Goal: Communication & Community: Answer question/provide support

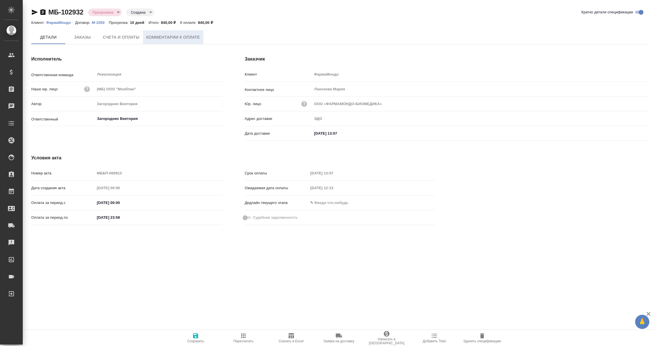
drag, startPoint x: 0, startPoint y: 0, endPoint x: 178, endPoint y: 36, distance: 181.5
click at [178, 36] on span "Комментарии к оплате" at bounding box center [173, 37] width 54 height 7
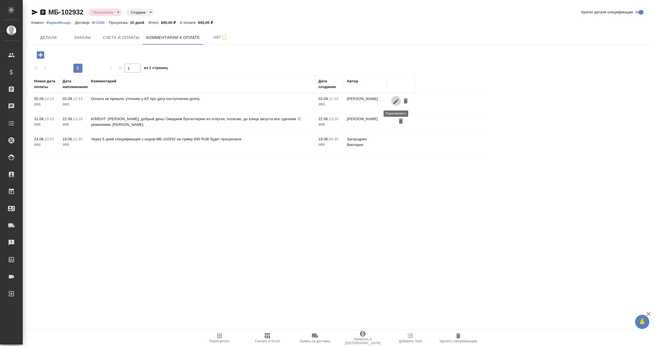
click at [393, 102] on icon "button" at bounding box center [395, 101] width 7 height 7
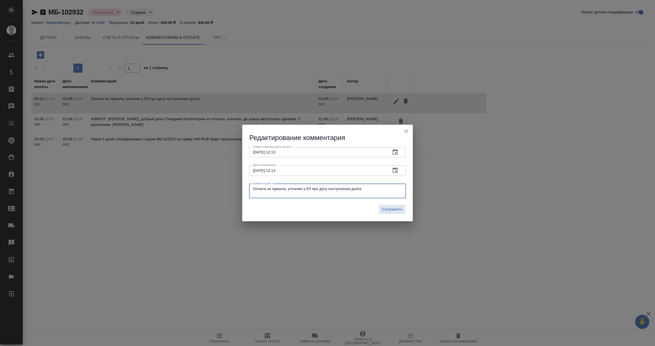
drag, startPoint x: 372, startPoint y: 189, endPoint x: 188, endPoint y: 178, distance: 184.2
click at [188, 178] on div "Редактирование комментария Новая плановая дата оплаты 05.09.2025 12:13 Новая пл…" at bounding box center [327, 173] width 655 height 346
paste textarea "Екатерина, здравствуйте! Уточнила - документы в работе, поданы на оплату. В коп…"
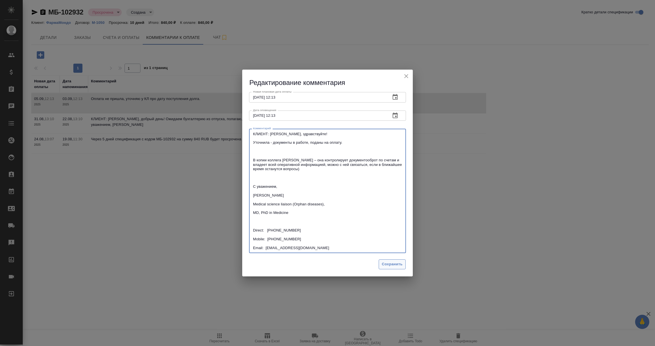
type textarea "КЛИЕНТ: Екатерина, здравствуйте! Уточнила - документы в работе, поданы на оплат…"
click at [397, 267] on span "Сохранить" at bounding box center [392, 264] width 21 height 7
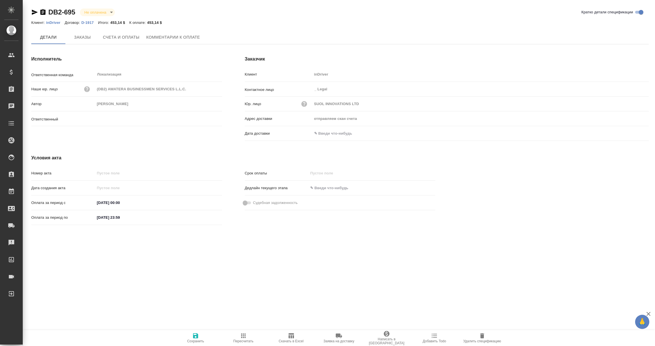
click at [173, 37] on span "Комментарии к оплате" at bounding box center [173, 37] width 54 height 7
type input "[PERSON_NAME]"
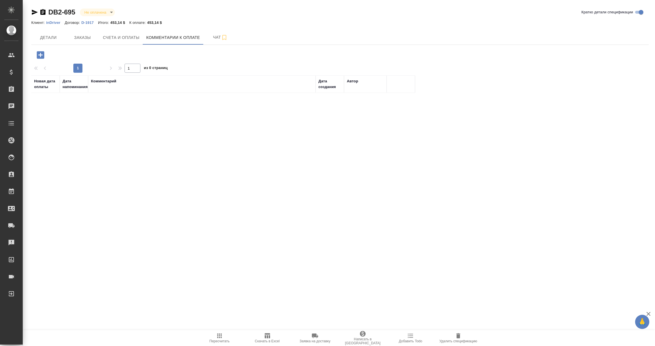
click at [40, 55] on icon "button" at bounding box center [41, 55] width 10 height 10
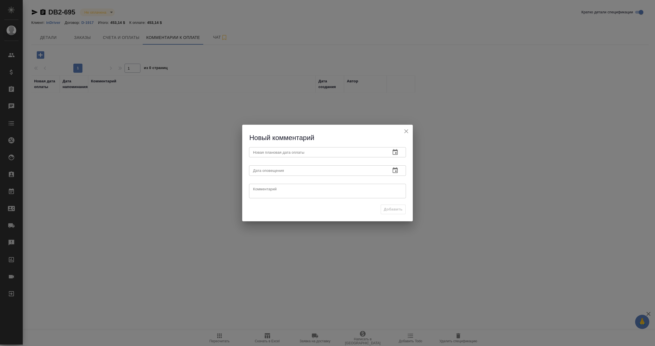
click at [393, 151] on icon "button" at bounding box center [394, 152] width 7 height 7
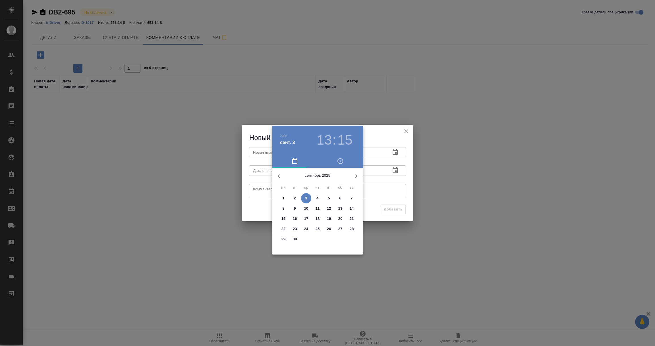
click at [295, 238] on p "30" at bounding box center [295, 239] width 4 height 6
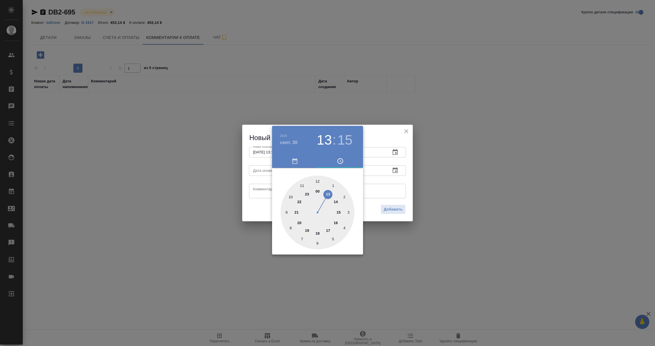
click at [378, 192] on div at bounding box center [327, 173] width 655 height 346
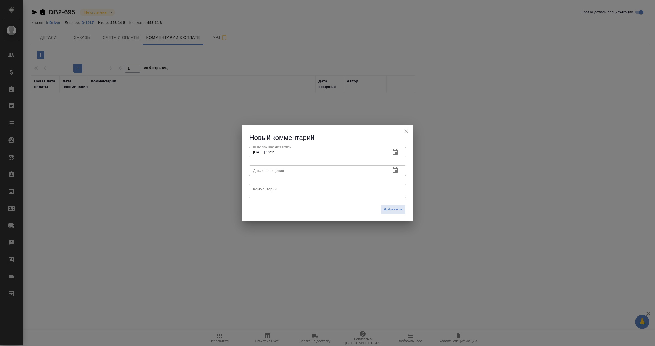
click at [395, 171] on icon "button" at bounding box center [394, 170] width 7 height 7
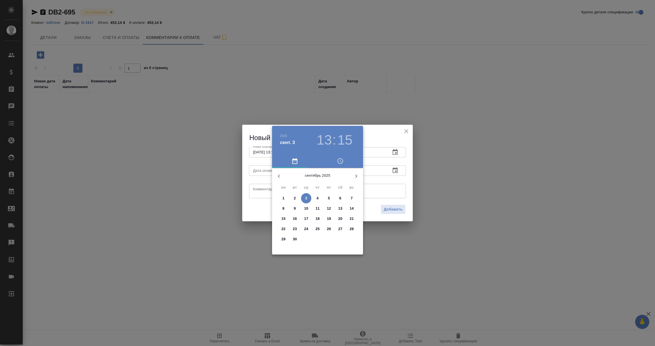
click at [393, 152] on div at bounding box center [327, 173] width 655 height 346
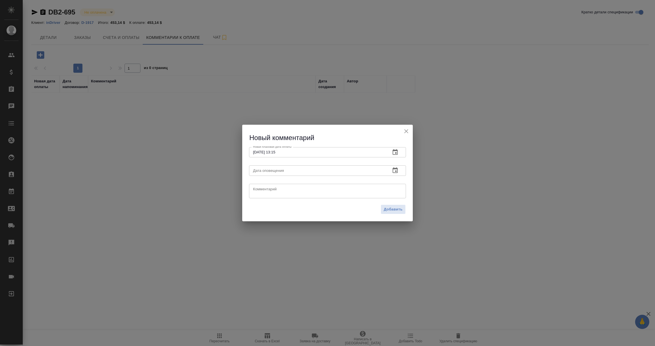
click at [395, 151] on icon "button" at bounding box center [394, 152] width 7 height 7
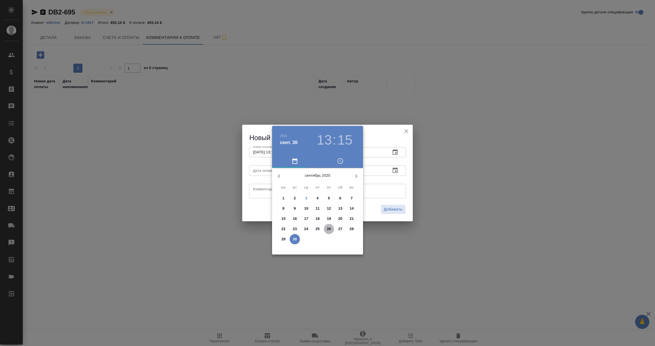
click at [330, 229] on p "26" at bounding box center [329, 229] width 4 height 6
type input "26.09.2025 13:15"
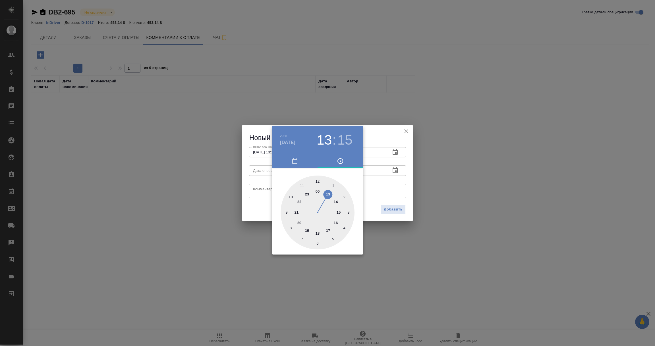
click at [391, 182] on div at bounding box center [327, 173] width 655 height 346
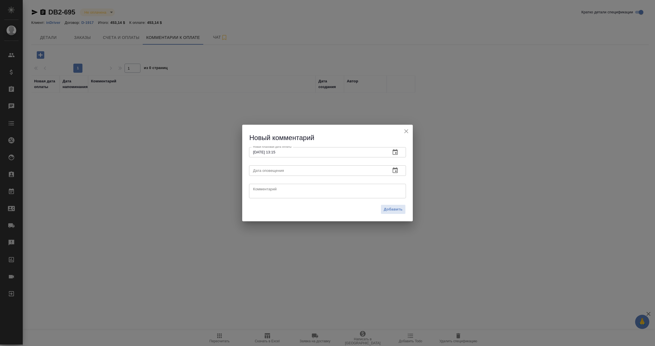
click at [395, 171] on icon "button" at bounding box center [394, 170] width 5 height 6
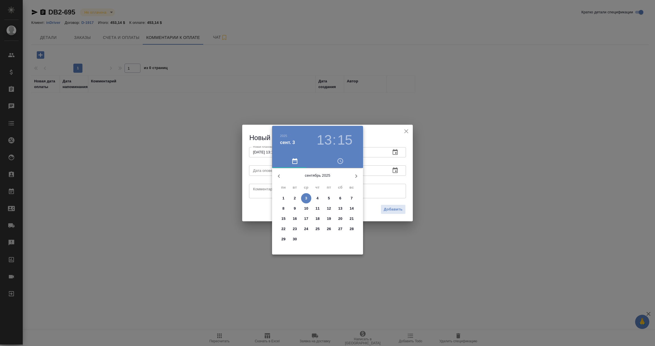
click at [308, 197] on span "3" at bounding box center [306, 198] width 10 height 6
type input "03.09.2025 13:15"
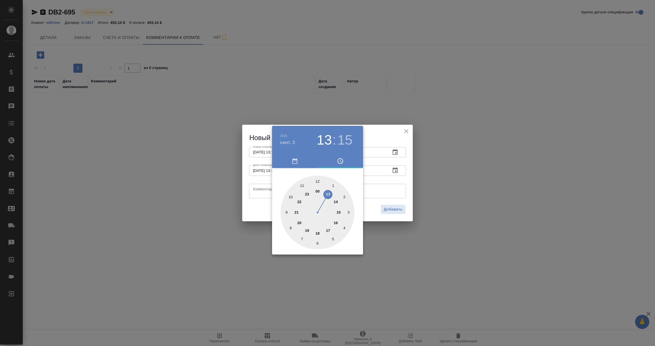
click at [260, 192] on div at bounding box center [327, 173] width 655 height 346
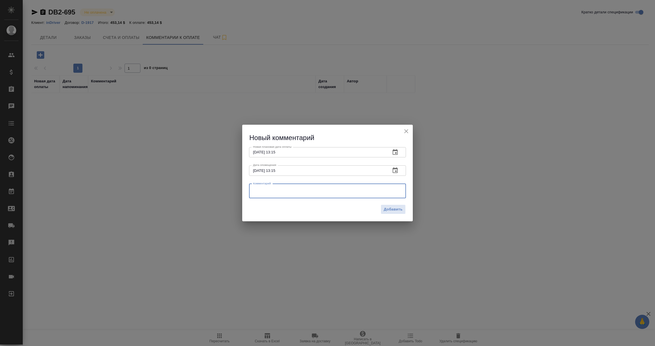
click at [260, 192] on textarea at bounding box center [327, 191] width 149 height 9
paste textarea "26.09.2025"
type textarea "Оплата 26.09.2025"
click at [398, 210] on span "Добавить" at bounding box center [393, 209] width 19 height 7
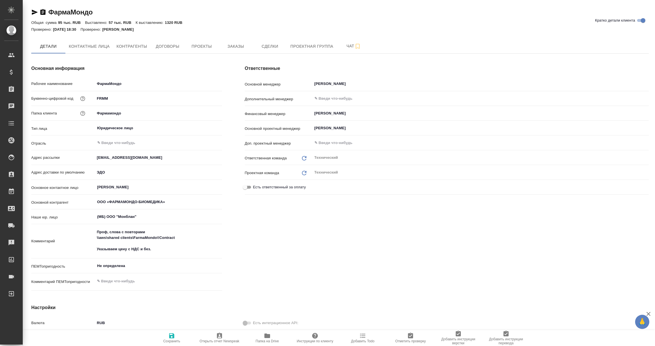
type textarea "x"
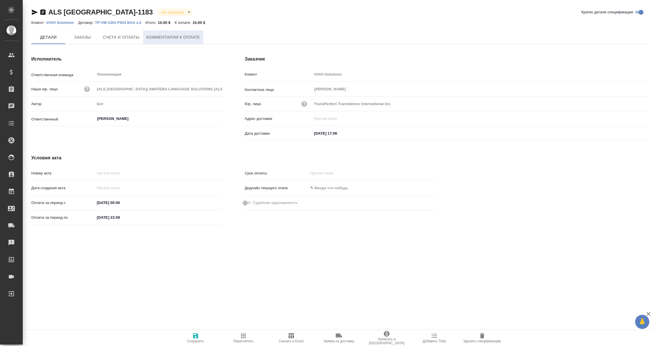
click at [179, 34] on span "Комментарии к оплате" at bounding box center [173, 37] width 54 height 7
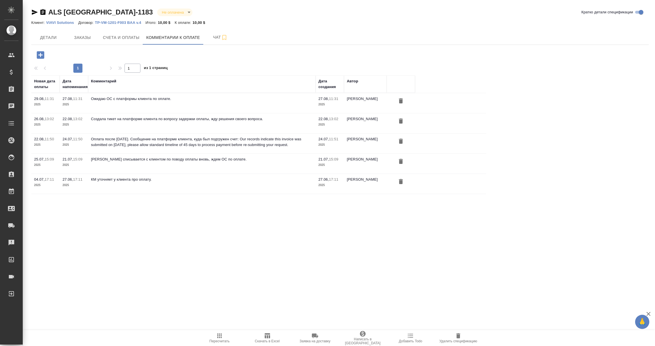
click at [38, 53] on icon "button" at bounding box center [40, 54] width 7 height 7
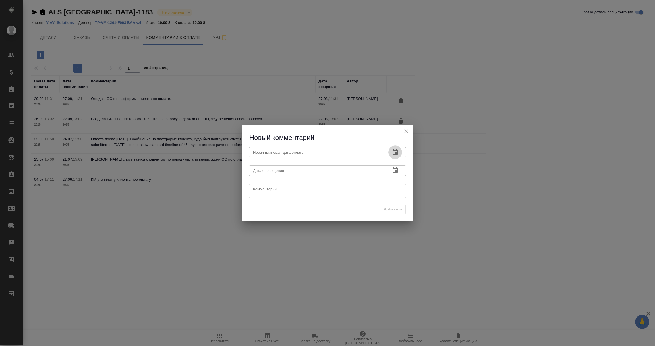
click at [396, 151] on icon "button" at bounding box center [394, 152] width 5 height 6
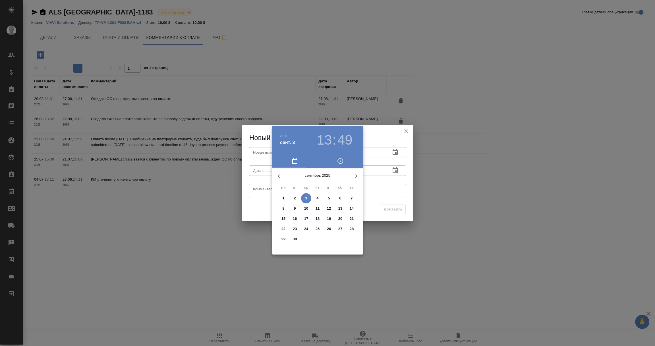
click at [280, 207] on span "8" at bounding box center [283, 209] width 10 height 6
type input "08.09.2025 13:49"
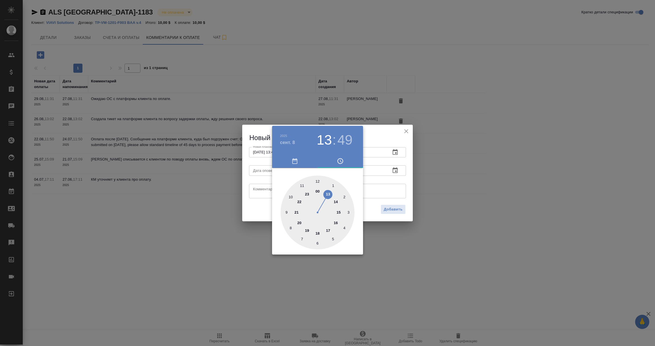
click at [381, 166] on div at bounding box center [327, 173] width 655 height 346
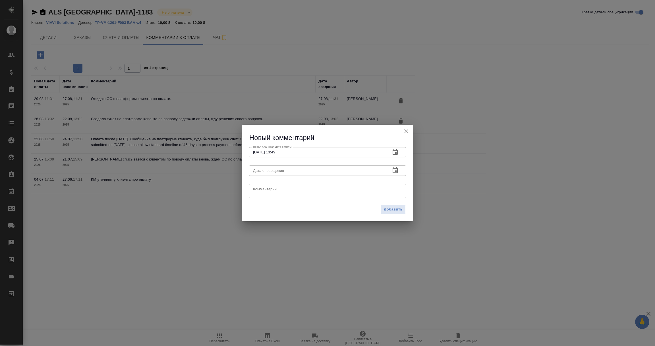
click at [392, 170] on icon "button" at bounding box center [394, 170] width 5 height 6
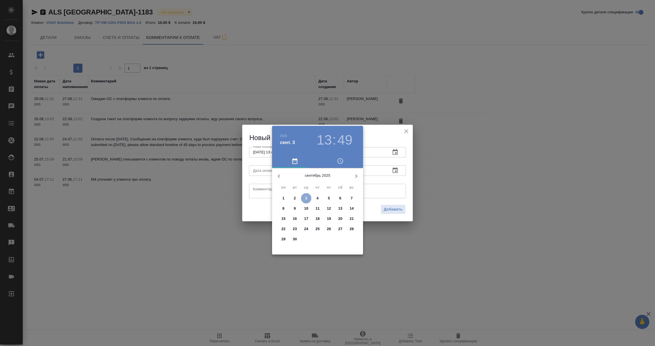
click at [306, 196] on p "3" at bounding box center [306, 198] width 2 height 6
type input "03.09.2025 13:49"
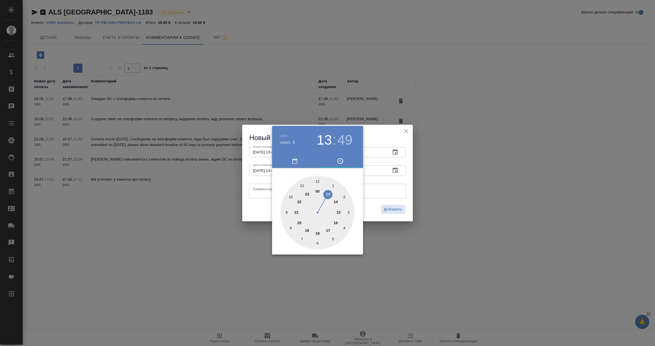
click at [263, 190] on div at bounding box center [327, 173] width 655 height 346
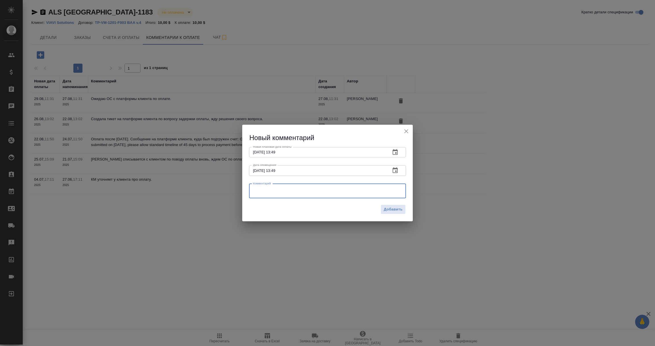
click at [263, 190] on textarea at bounding box center [327, 191] width 149 height 9
drag, startPoint x: 397, startPoint y: 188, endPoint x: 179, endPoint y: 171, distance: 218.3
click at [179, 171] on div "Новый комментарий Новая плановая дата оплаты 08.09.2025 13:49 Новая плановая да…" at bounding box center [327, 173] width 655 height 346
type textarea "Проверяем с Женей Смотраевой оплаты. Просим Гизелу забрать чеки на оплату."
click at [389, 211] on span "Добавить" at bounding box center [393, 209] width 19 height 7
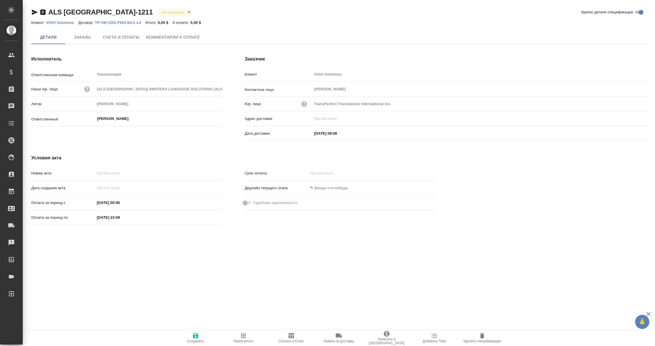
click at [179, 37] on span "Комментарии к оплате" at bounding box center [173, 37] width 54 height 7
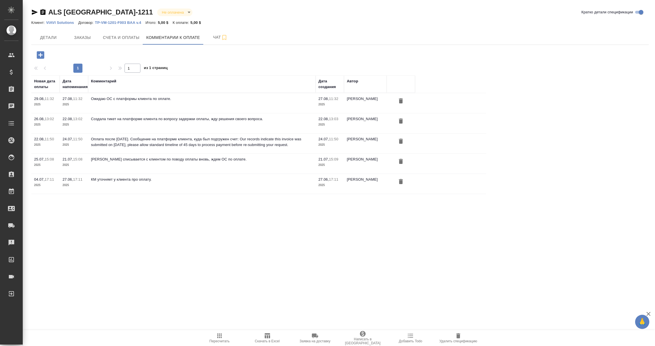
click at [40, 52] on icon "button" at bounding box center [40, 54] width 7 height 7
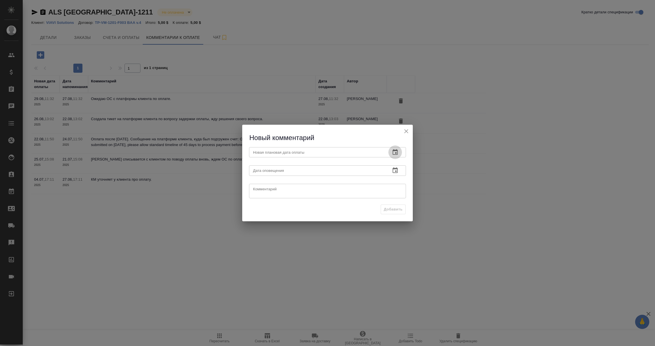
click at [396, 153] on icon "button" at bounding box center [394, 152] width 7 height 7
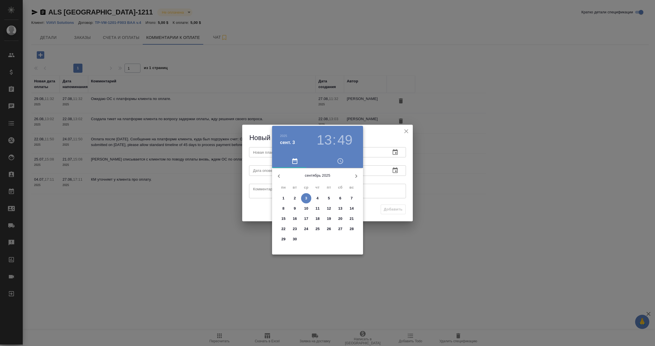
click at [328, 197] on p "5" at bounding box center [329, 198] width 2 height 6
type input "05.09.2025 13:49"
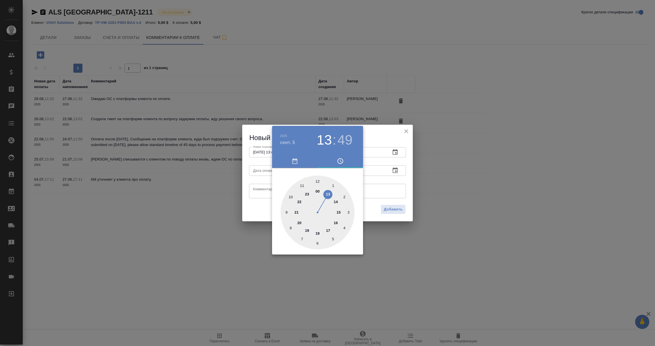
click at [388, 183] on div at bounding box center [327, 173] width 655 height 346
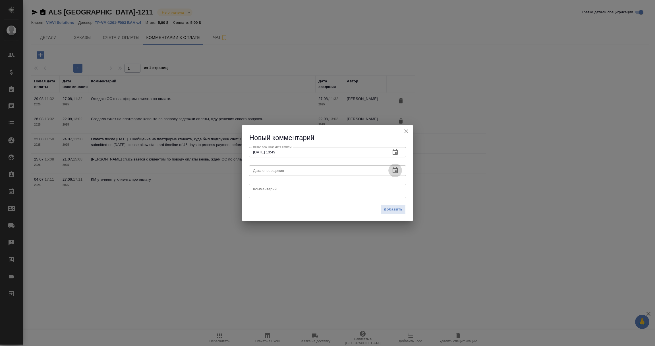
click at [395, 168] on icon "button" at bounding box center [394, 170] width 5 height 6
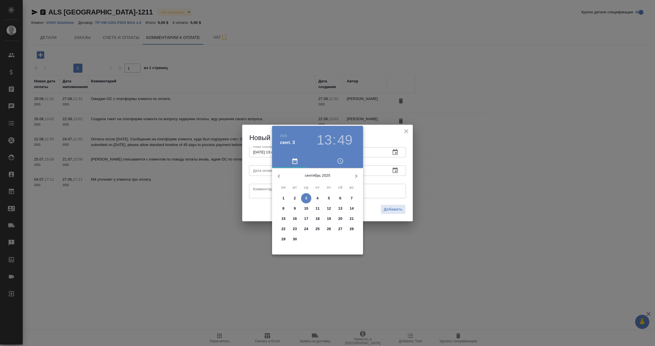
click at [306, 197] on p "3" at bounding box center [306, 198] width 2 height 6
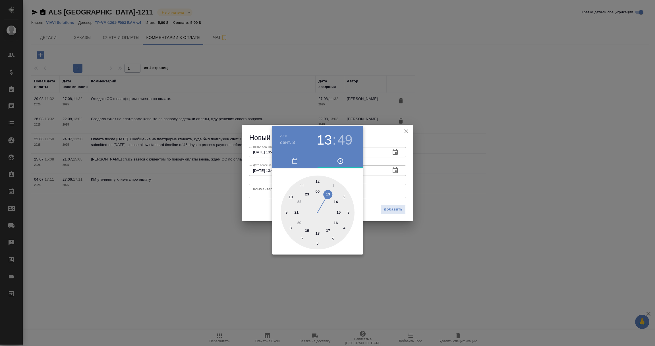
type input "03.09.2025 13:49"
click at [252, 189] on div at bounding box center [327, 173] width 655 height 346
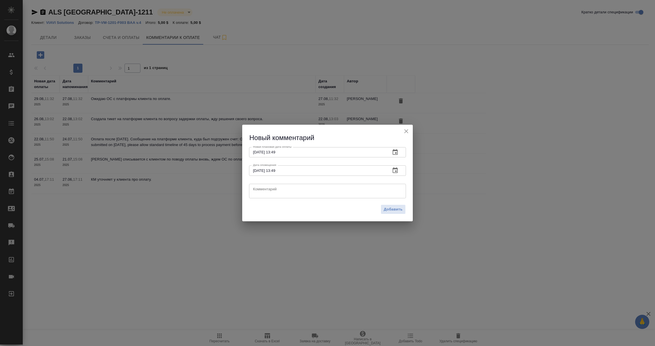
click at [260, 191] on textarea at bounding box center [327, 191] width 149 height 9
paste textarea "Проверяем с Женей Смотраевой оплаты. Просим Гизелу забрать чеки на оплату."
type textarea "Проверяем с Женей Смотраевой оплаты. Просим Гизелу забрать чеки на оплату."
click at [393, 212] on span "Добавить" at bounding box center [393, 209] width 19 height 7
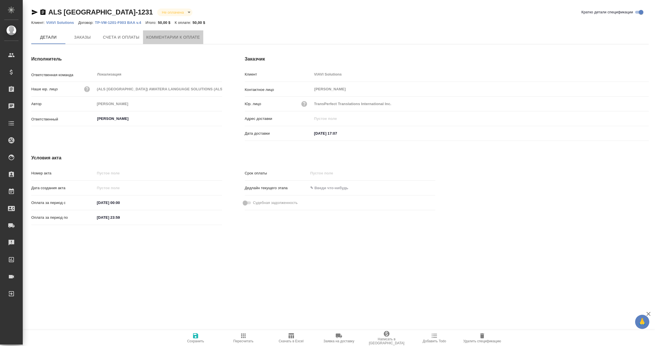
click at [197, 36] on span "Комментарии к оплате" at bounding box center [173, 37] width 54 height 7
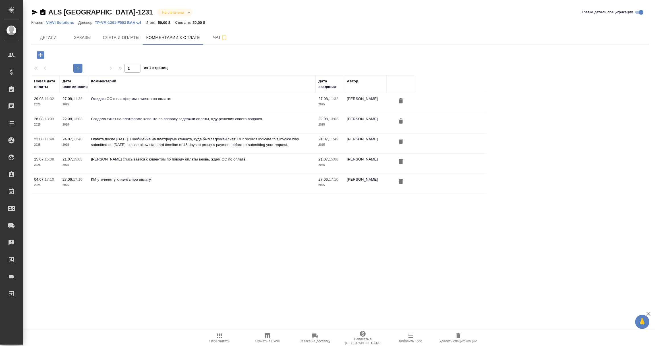
click at [42, 54] on icon "button" at bounding box center [40, 54] width 7 height 7
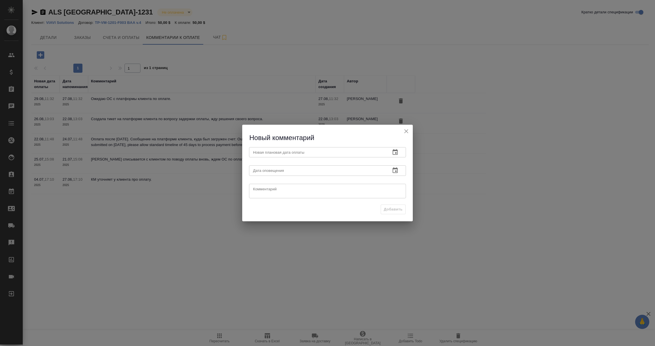
click at [398, 153] on icon "button" at bounding box center [394, 152] width 7 height 7
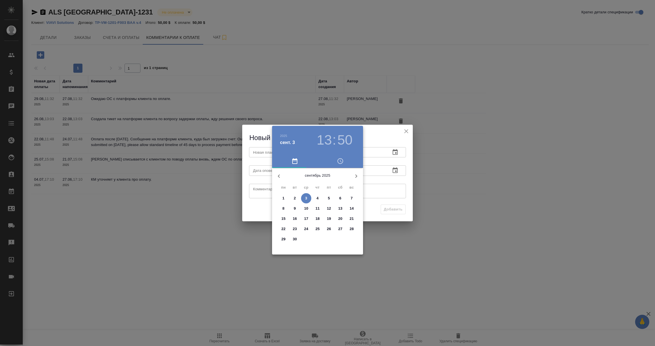
click at [329, 197] on p "5" at bounding box center [329, 198] width 2 height 6
type input "[DATE] 13:50"
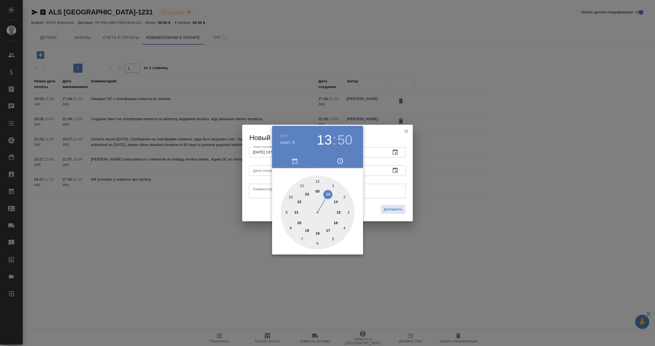
click at [414, 173] on div at bounding box center [327, 173] width 655 height 346
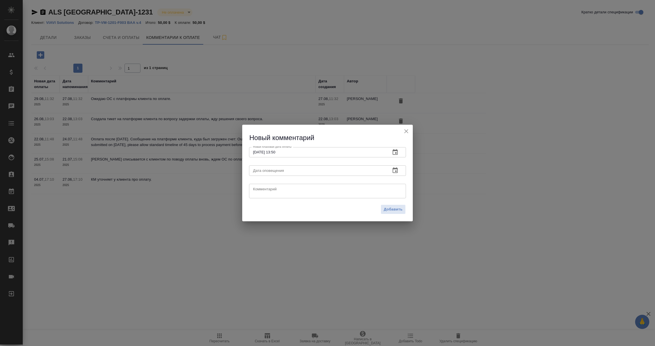
click at [397, 172] on icon "button" at bounding box center [394, 170] width 7 height 7
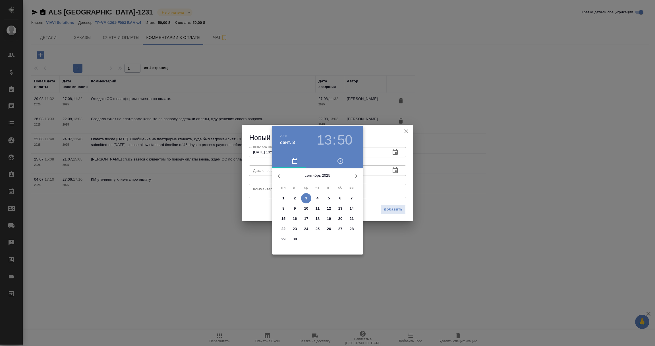
click at [307, 194] on button "3" at bounding box center [306, 198] width 10 height 10
type input "[DATE] 13:50"
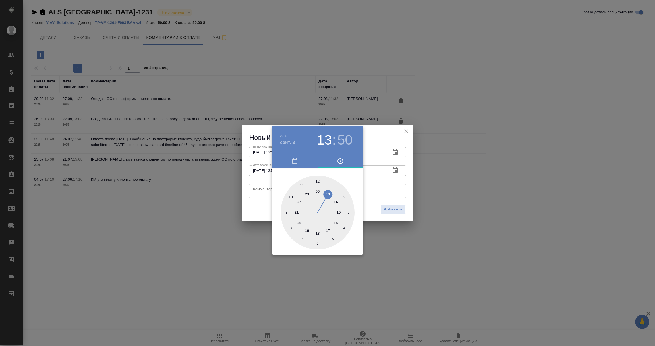
click at [261, 191] on div at bounding box center [327, 173] width 655 height 346
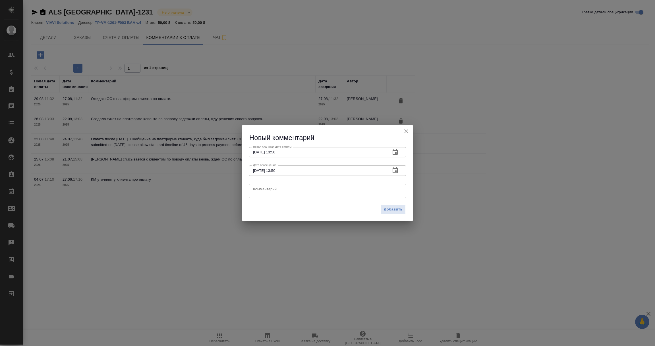
click at [261, 191] on textarea at bounding box center [327, 191] width 149 height 9
paste textarea "Проверяем с [PERSON_NAME] оплаты. Просим [PERSON_NAME] забрать чеки на оплату."
type textarea "Проверяем с [PERSON_NAME] оплаты. Просим [PERSON_NAME] забрать чеки на оплату."
click at [400, 207] on span "Добавить" at bounding box center [393, 209] width 19 height 7
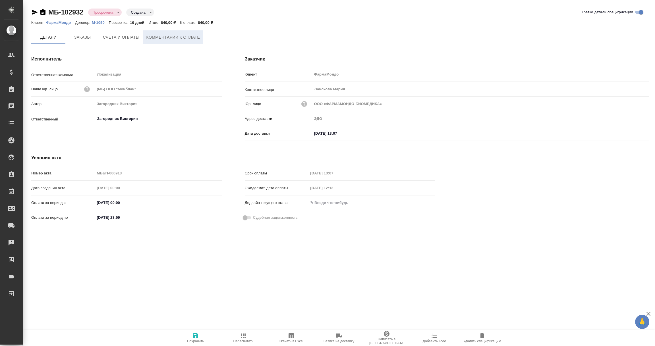
click at [179, 37] on span "Комментарии к оплате" at bounding box center [173, 37] width 54 height 7
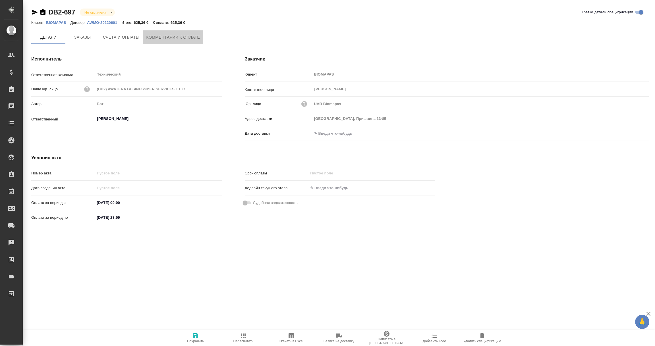
click at [179, 38] on span "Комментарии к оплате" at bounding box center [173, 37] width 54 height 7
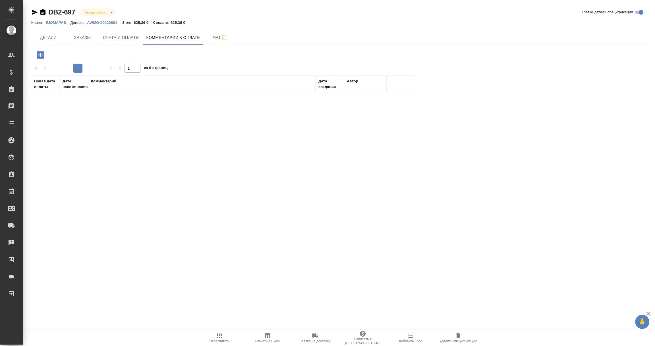
click at [41, 55] on icon "button" at bounding box center [41, 55] width 10 height 10
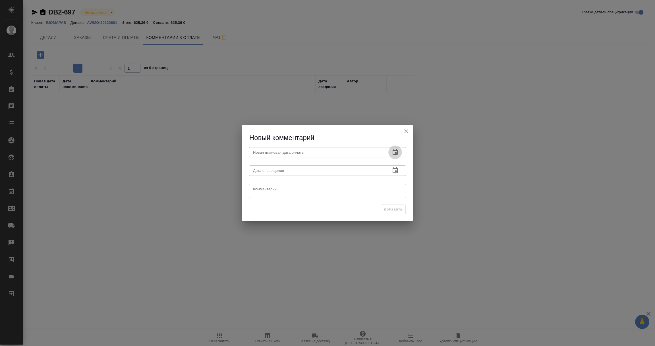
click at [393, 151] on icon "button" at bounding box center [394, 152] width 7 height 7
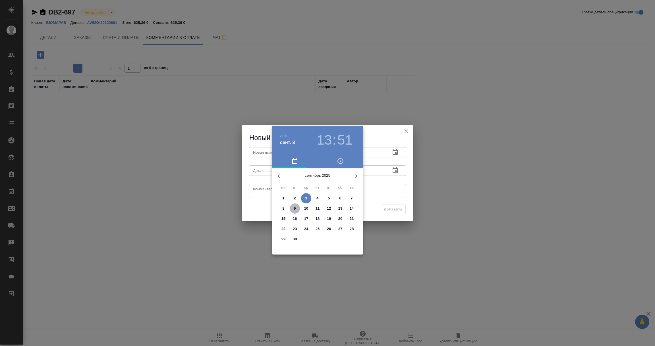
click at [294, 210] on p "9" at bounding box center [294, 209] width 2 height 6
type input "09.09.2025 13:51"
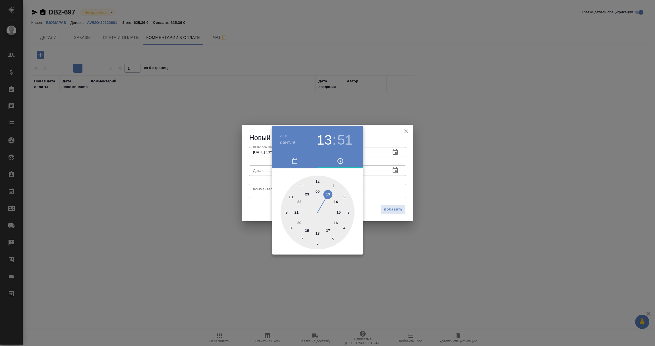
click at [386, 179] on div at bounding box center [327, 173] width 655 height 346
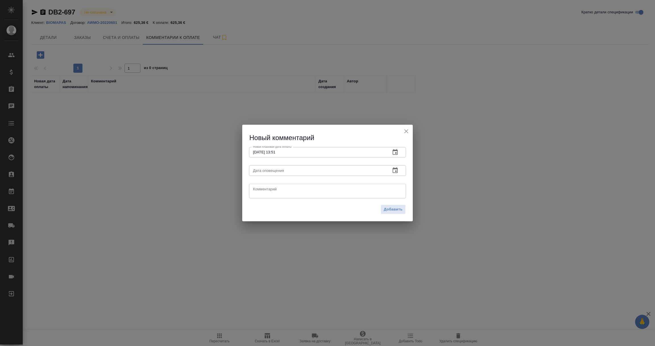
click at [396, 169] on icon "button" at bounding box center [394, 170] width 5 height 6
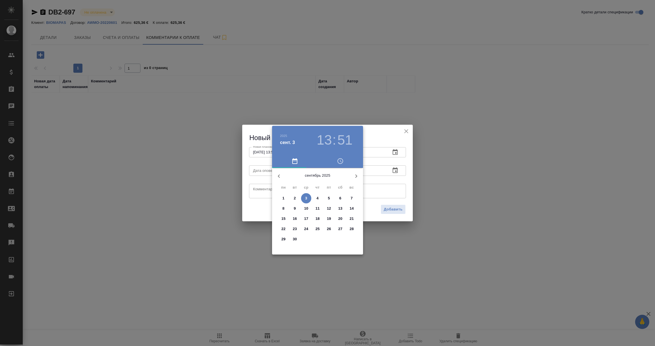
click at [306, 196] on p "3" at bounding box center [306, 198] width 2 height 6
type input "03.09.2025 13:51"
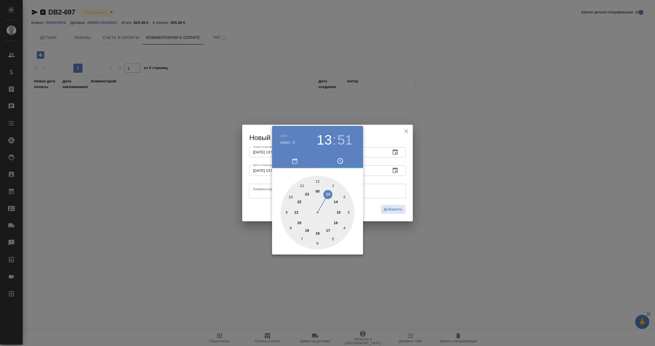
click at [263, 193] on div at bounding box center [327, 173] width 655 height 346
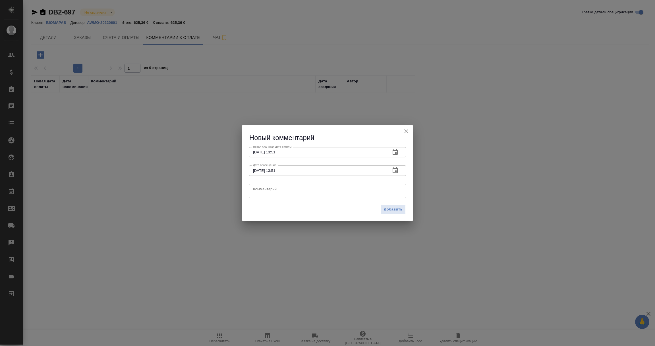
click at [263, 193] on textarea at bounding box center [327, 191] width 149 height 9
paste textarea "08.09.2025"
type textarea "Оплата 08.09.2025"
click at [400, 209] on span "Добавить" at bounding box center [393, 209] width 19 height 7
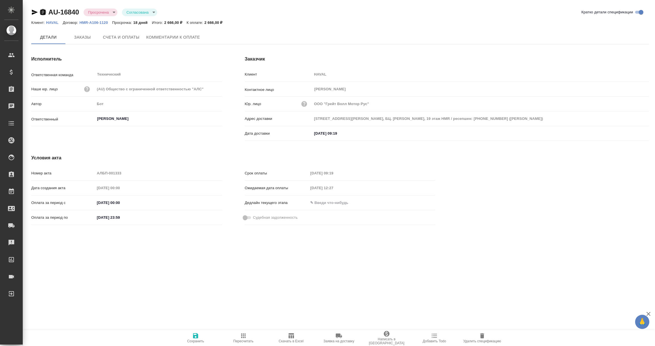
click at [41, 11] on icon "button" at bounding box center [42, 12] width 5 height 6
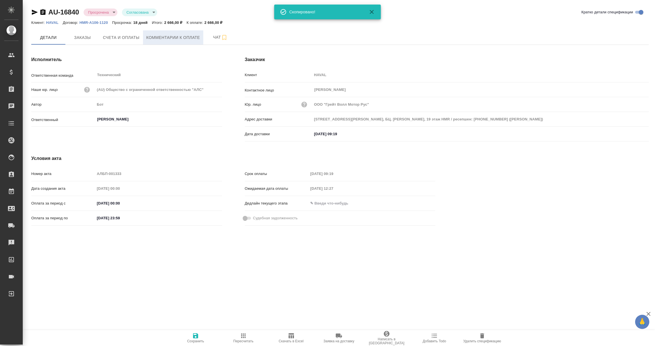
click at [178, 37] on span "Комментарии к оплате" at bounding box center [173, 37] width 54 height 7
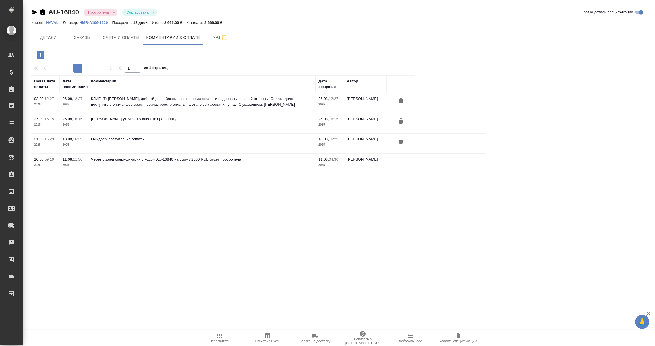
click at [40, 54] on icon "button" at bounding box center [41, 55] width 10 height 10
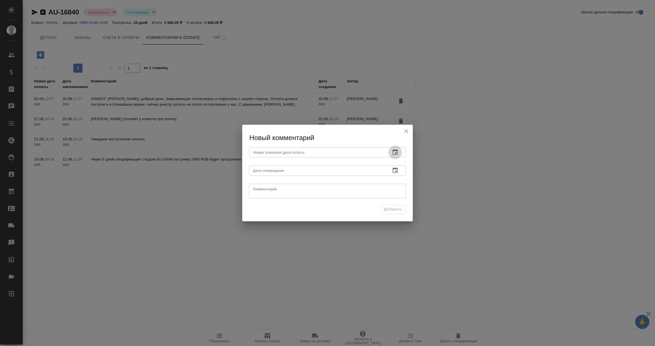
click at [396, 151] on icon "button" at bounding box center [394, 152] width 7 height 7
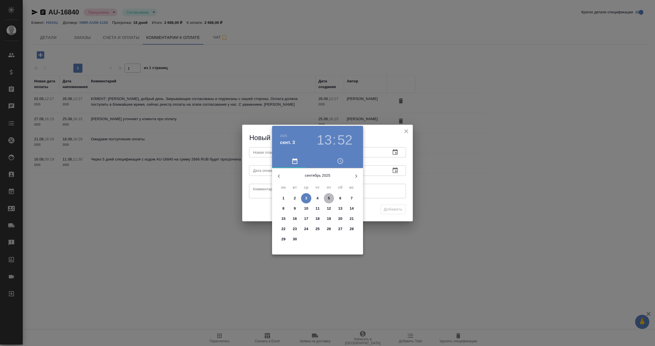
click at [330, 198] on span "5" at bounding box center [329, 198] width 10 height 6
type input "05.09.2025 13:52"
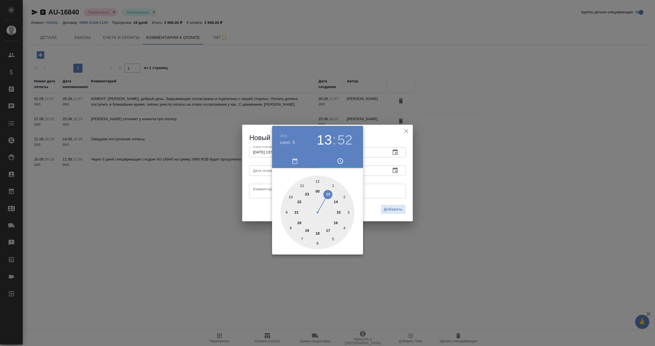
click at [375, 179] on div at bounding box center [327, 173] width 655 height 346
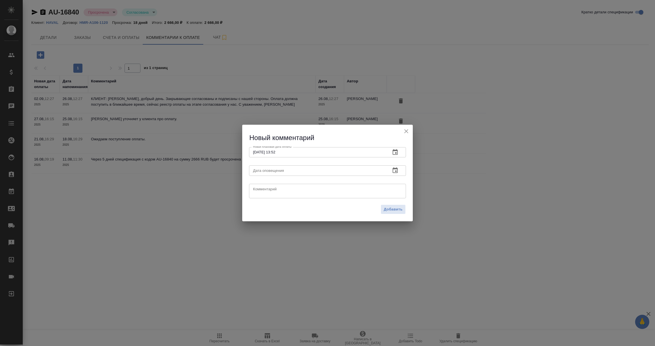
click at [393, 169] on icon "button" at bounding box center [394, 170] width 5 height 6
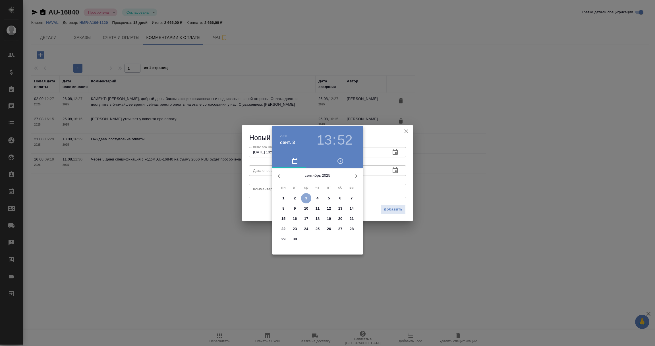
click at [308, 197] on span "3" at bounding box center [306, 198] width 10 height 6
type input "03.09.2025 13:52"
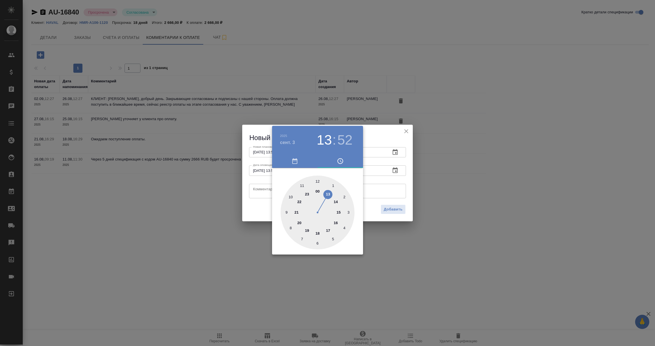
click at [261, 183] on div at bounding box center [327, 173] width 655 height 346
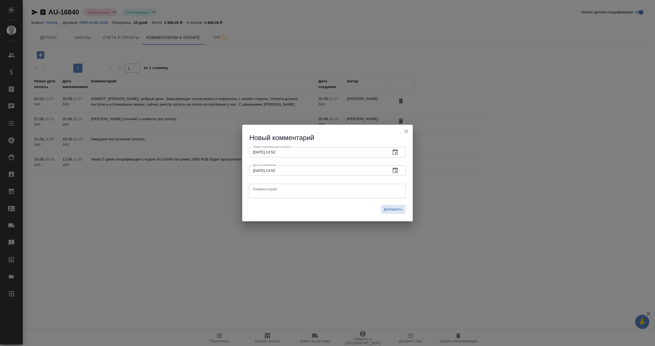
click at [260, 189] on textarea at bounding box center [327, 191] width 149 height 9
type textarea "Лера уточняет про оплату"
click at [394, 210] on span "Добавить" at bounding box center [393, 209] width 19 height 7
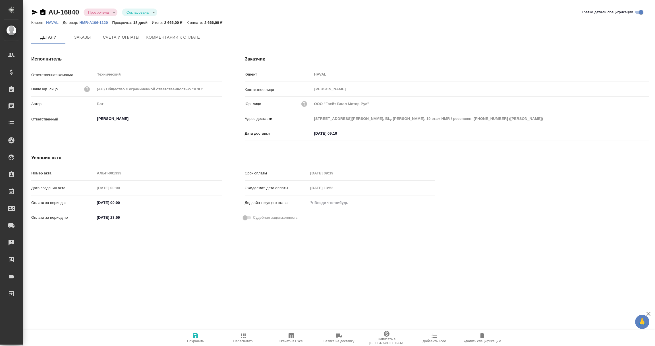
click at [44, 12] on icon "button" at bounding box center [42, 12] width 5 height 6
click at [187, 37] on span "Комментарии к оплате" at bounding box center [173, 37] width 54 height 7
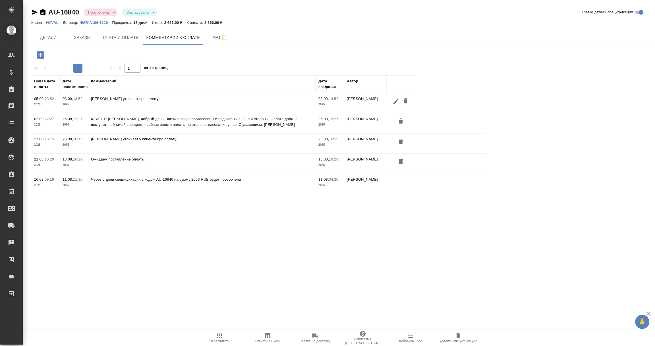
click at [395, 101] on icon "button" at bounding box center [395, 101] width 5 height 5
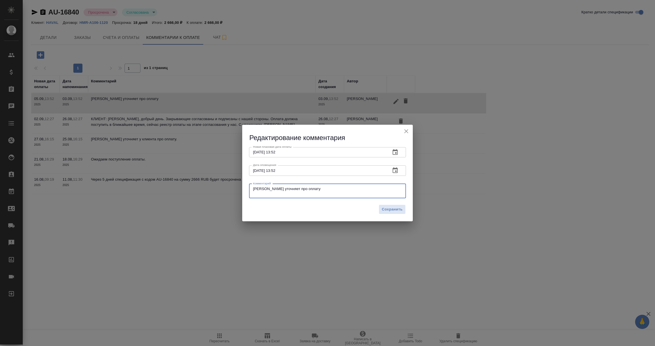
drag, startPoint x: 305, startPoint y: 190, endPoint x: 193, endPoint y: 181, distance: 112.6
click at [193, 181] on div "Редактирование комментария Новая плановая дата оплаты 05.09.2025 13:52 Новая пл…" at bounding box center [327, 173] width 655 height 346
paste textarea "Anna.Shcherbakova@haval.ru"
type textarea "Уточняю у Anna.Shcherbakova@haval.ru про дату оплаты. Жду ОС"
click at [394, 211] on span "Сохранить" at bounding box center [392, 209] width 21 height 7
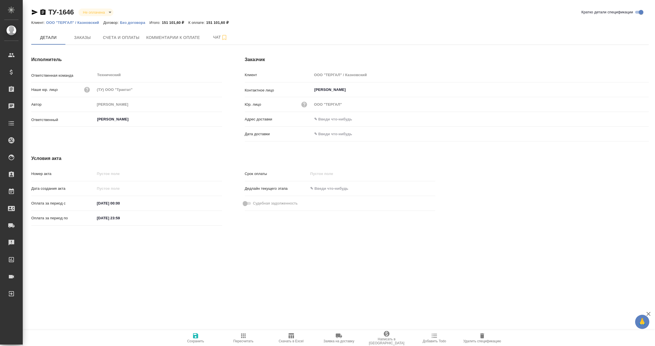
click at [64, 23] on p "ООО "ТЕРГАЛ" / Казновский" at bounding box center [74, 22] width 57 height 4
click at [126, 40] on span "Счета и оплаты" at bounding box center [121, 37] width 37 height 7
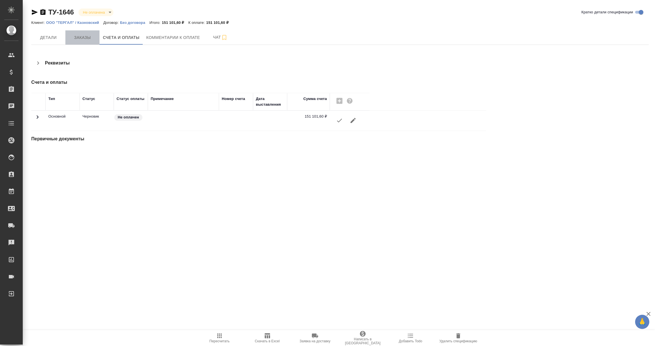
click at [81, 35] on span "Заказы" at bounding box center [82, 37] width 27 height 7
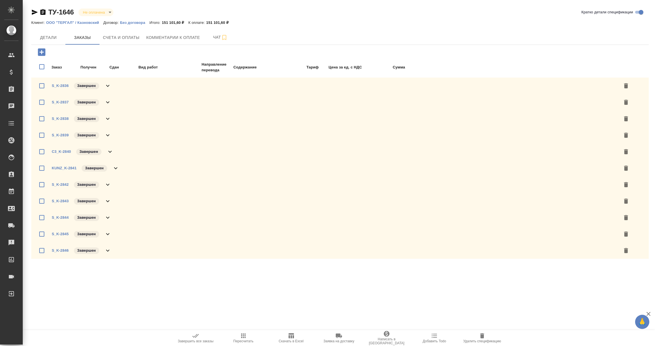
click at [107, 84] on icon at bounding box center [107, 85] width 7 height 7
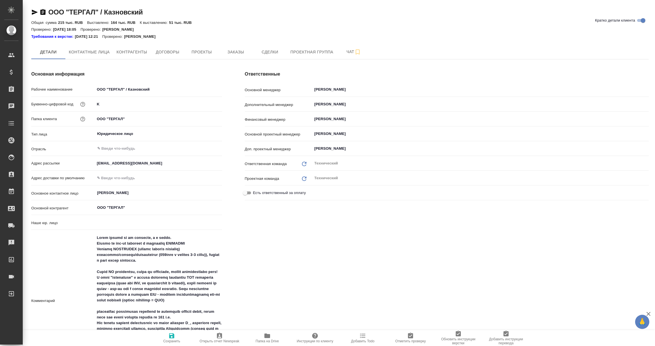
type textarea "x"
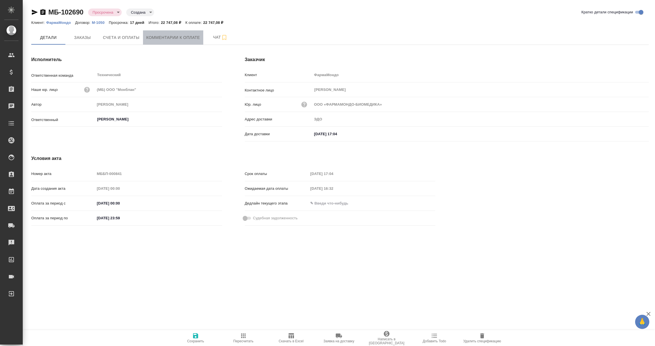
click at [187, 39] on span "Комментарии к оплате" at bounding box center [173, 37] width 54 height 7
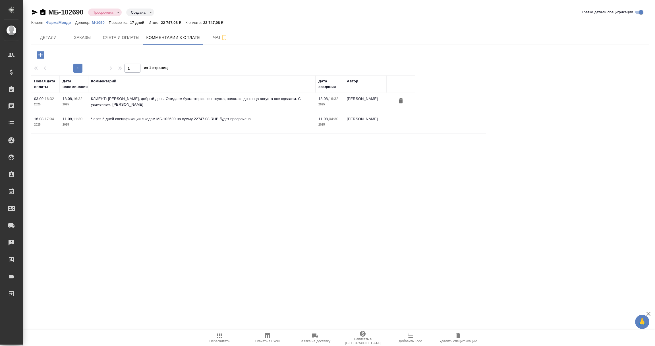
click at [36, 55] on icon "button" at bounding box center [41, 55] width 10 height 10
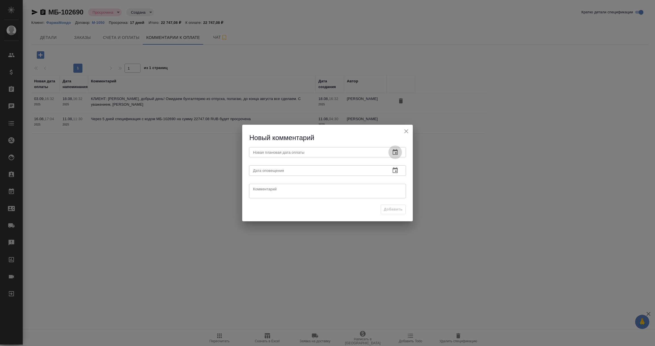
click at [393, 150] on icon "button" at bounding box center [394, 152] width 5 height 6
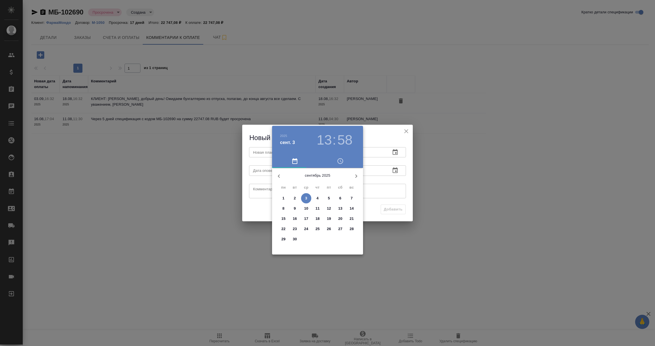
click at [330, 197] on span "5" at bounding box center [329, 198] width 10 height 6
type input "05.09.2025 13:58"
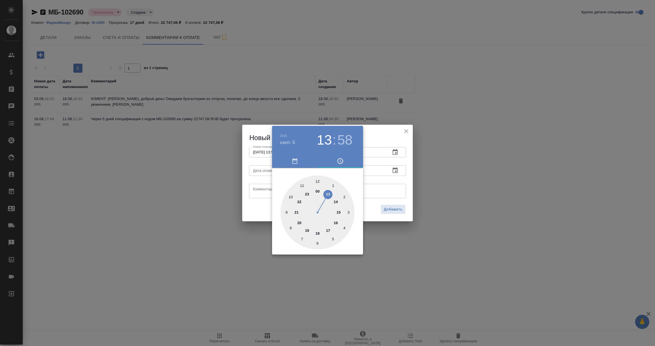
click at [387, 187] on div at bounding box center [327, 173] width 655 height 346
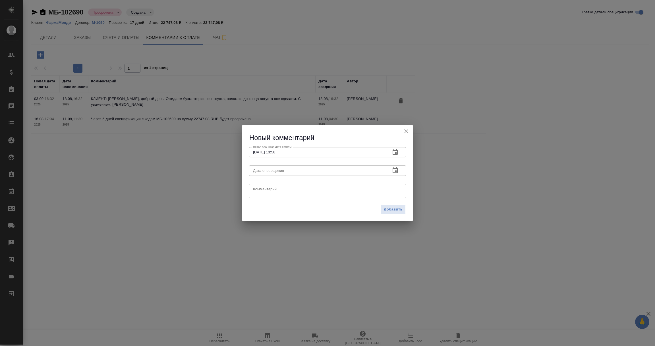
click at [395, 170] on icon "button" at bounding box center [394, 170] width 7 height 7
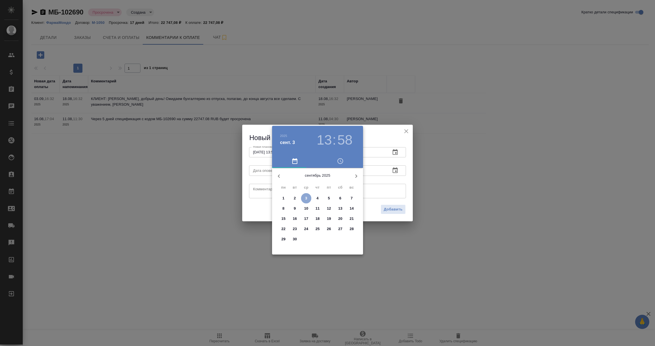
click at [304, 197] on span "3" at bounding box center [306, 198] width 10 height 6
type input "03.09.2025 13:58"
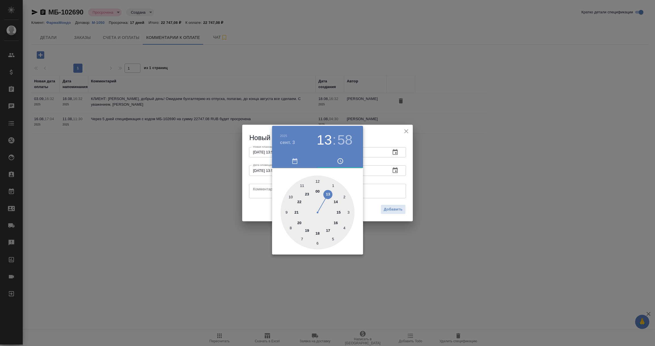
click at [259, 189] on div at bounding box center [327, 173] width 655 height 346
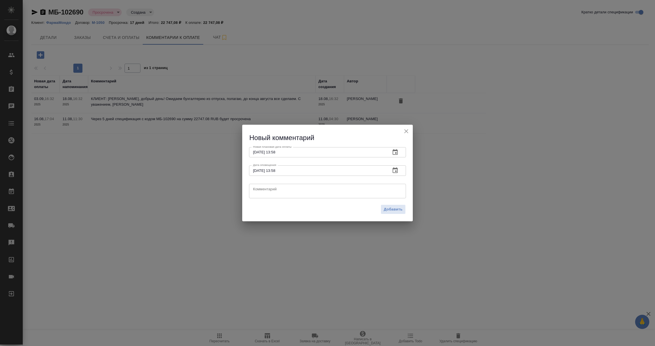
click at [259, 189] on textarea at bounding box center [327, 191] width 149 height 9
paste textarea "Екатерина, здравствуйте! Уточнила - документы в работе, поданы на оплату. В коп…"
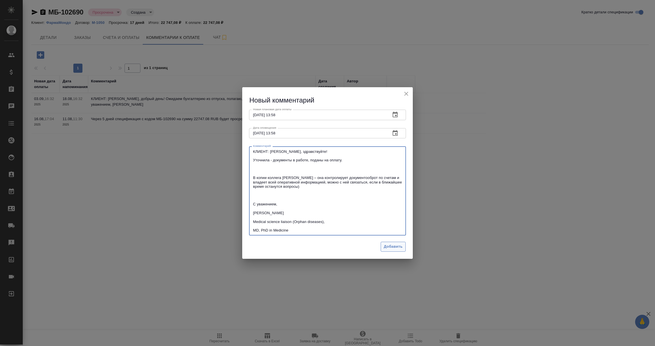
type textarea "КЛИЕНТ: Екатерина, здравствуйте! Уточнила - документы в работе, поданы на оплат…"
click at [389, 246] on span "Добавить" at bounding box center [393, 246] width 19 height 7
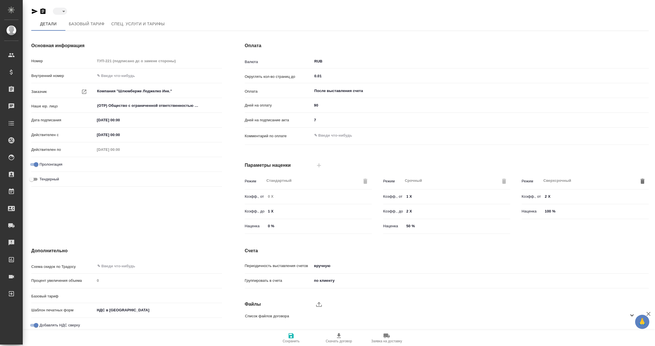
type input "active"
type input "Шлюмберже (Андрушенко)"
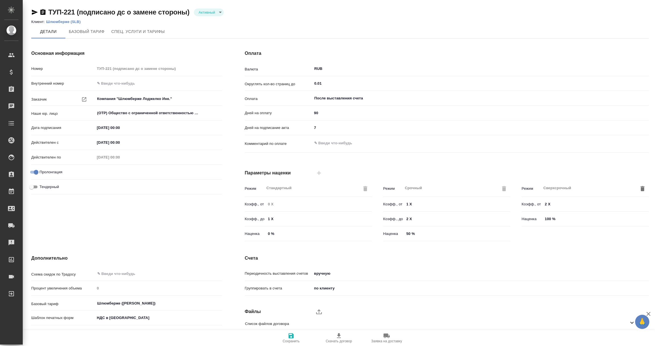
click at [631, 320] on icon at bounding box center [631, 322] width 7 height 7
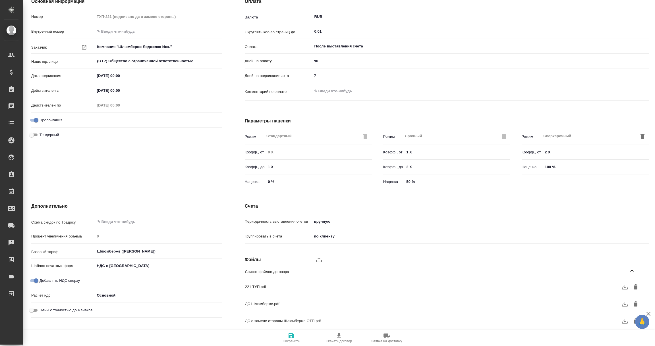
click at [624, 287] on icon "button" at bounding box center [624, 287] width 7 height 7
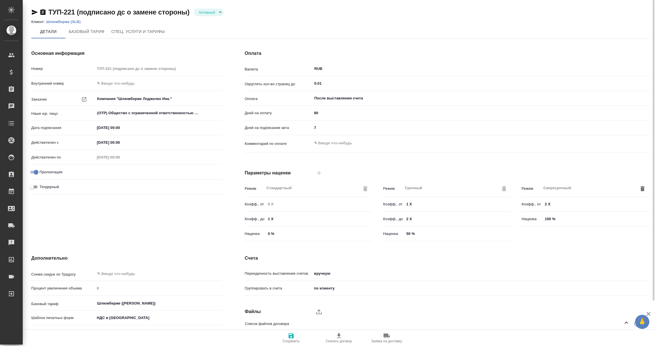
scroll to position [0, 0]
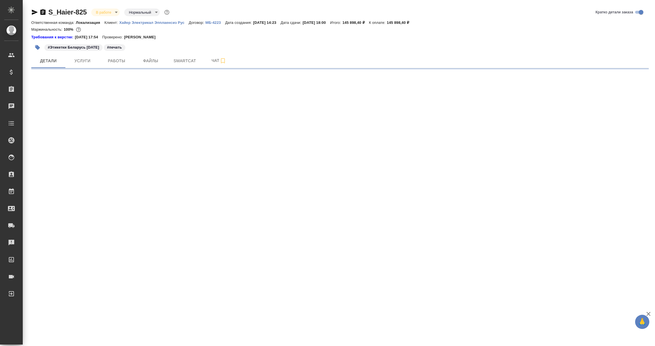
select select "RU"
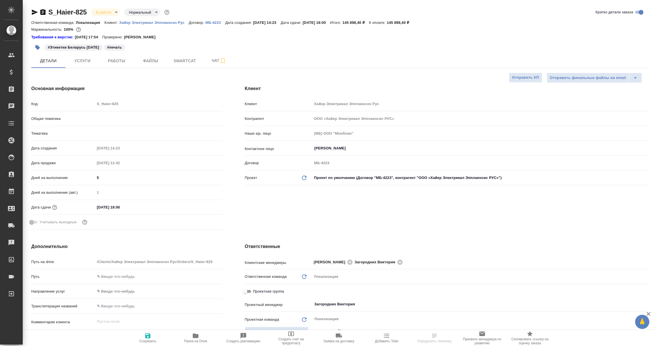
type textarea "x"
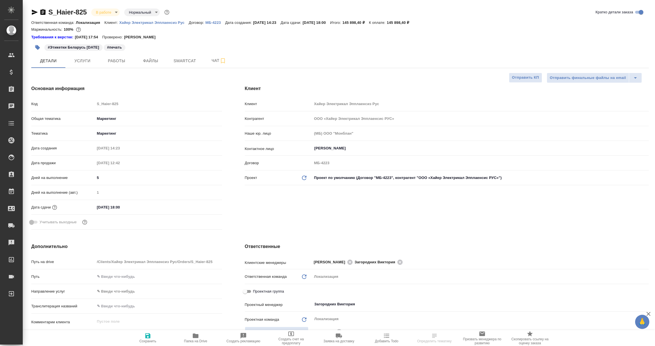
type textarea "x"
